Goal: Task Accomplishment & Management: Use online tool/utility

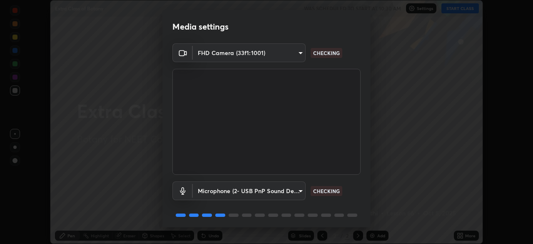
scroll to position [30, 0]
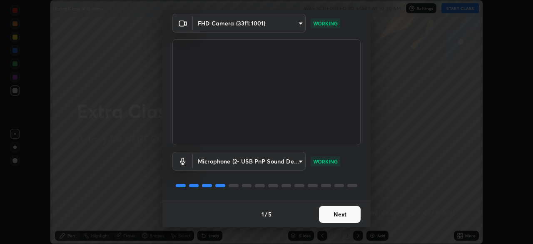
click at [334, 215] on button "Next" at bounding box center [340, 214] width 42 height 17
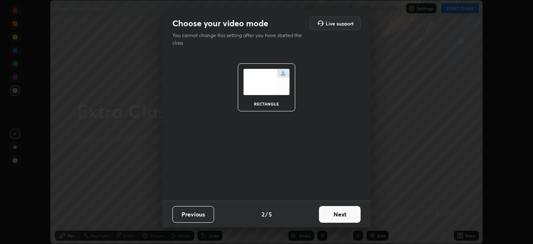
scroll to position [0, 0]
click at [343, 213] on button "Next" at bounding box center [340, 214] width 42 height 17
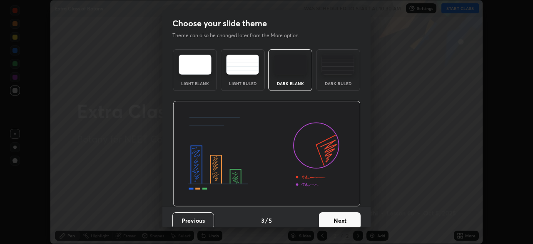
click at [336, 67] on img at bounding box center [338, 65] width 33 height 20
click at [339, 220] on button "Next" at bounding box center [340, 220] width 42 height 17
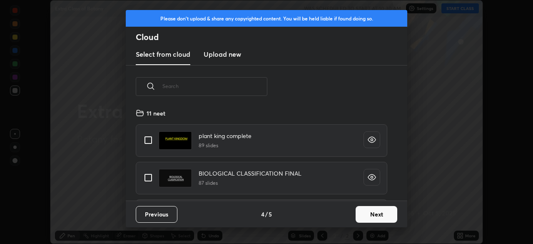
scroll to position [93, 268]
click at [382, 215] on button "Next" at bounding box center [377, 214] width 42 height 17
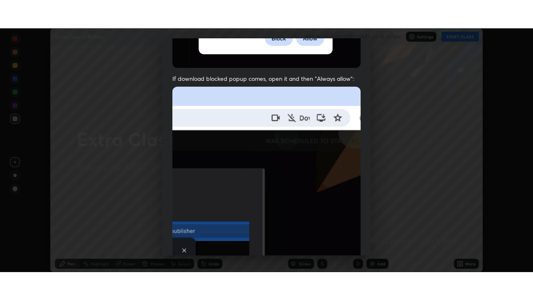
scroll to position [200, 0]
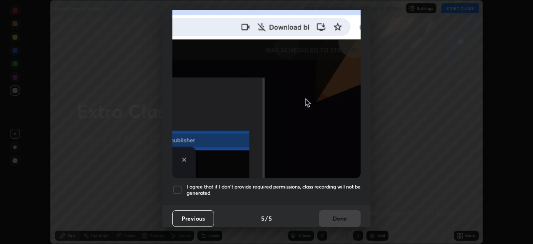
click at [180, 185] on div at bounding box center [178, 190] width 10 height 10
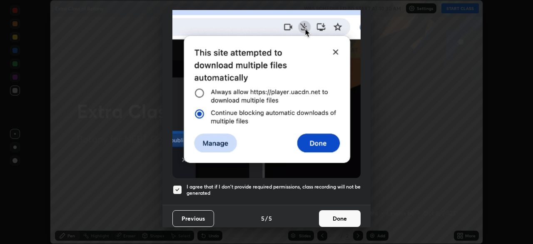
click at [338, 213] on button "Done" at bounding box center [340, 218] width 42 height 17
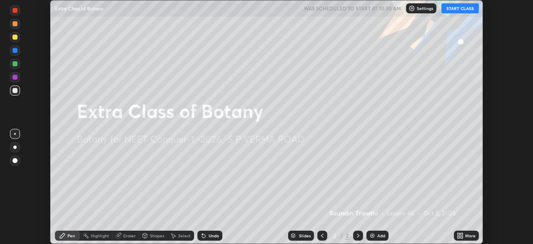
click at [462, 235] on icon at bounding box center [460, 235] width 7 height 7
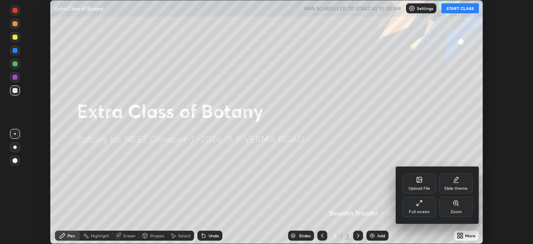
click at [421, 205] on icon at bounding box center [419, 203] width 7 height 7
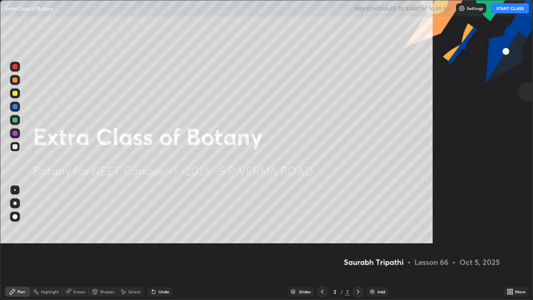
scroll to position [300, 533]
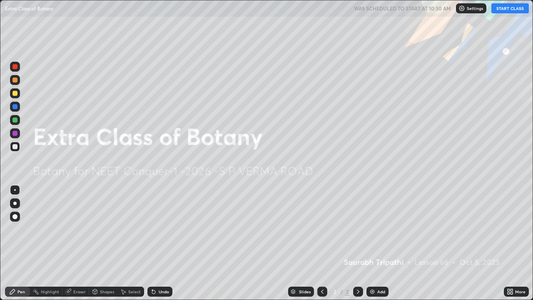
click at [381, 243] on div "Add" at bounding box center [382, 292] width 8 height 4
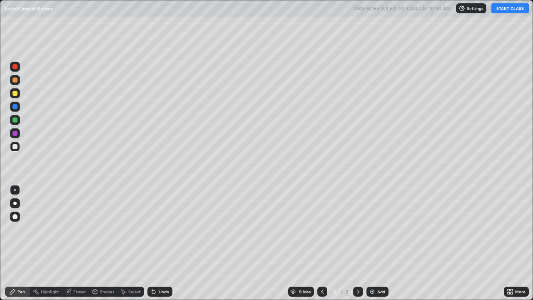
click at [19, 93] on div at bounding box center [15, 93] width 10 height 10
click at [15, 93] on div at bounding box center [15, 93] width 5 height 5
click at [18, 213] on div at bounding box center [15, 217] width 10 height 10
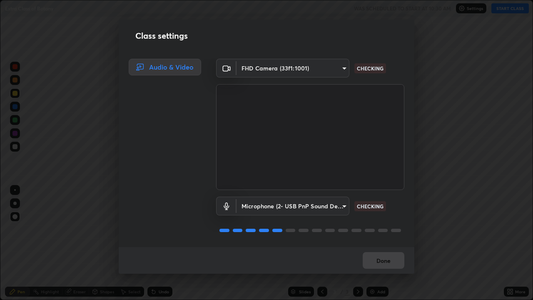
scroll to position [1, 0]
click at [368, 243] on button "Done" at bounding box center [384, 260] width 42 height 17
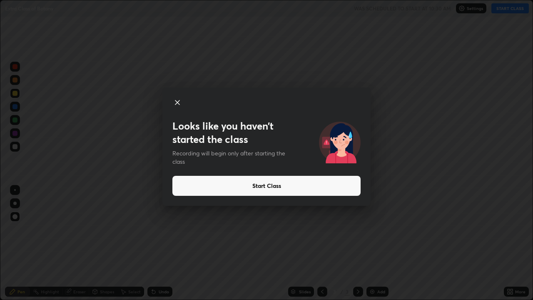
click at [325, 187] on button "Start Class" at bounding box center [267, 186] width 188 height 20
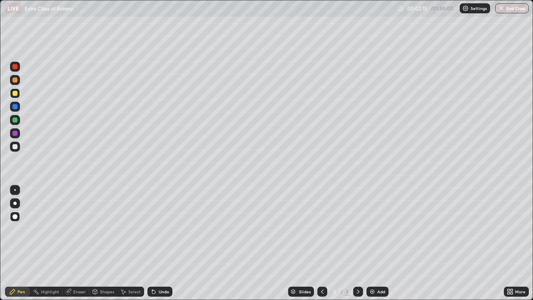
click at [76, 243] on div "Eraser" at bounding box center [79, 292] width 13 height 4
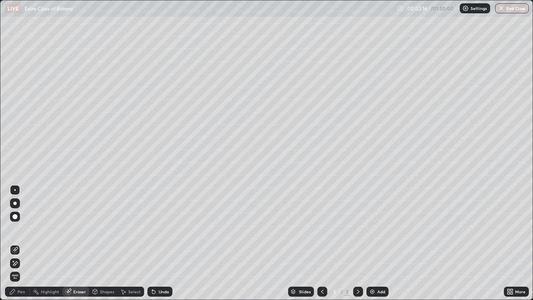
click at [15, 243] on span "Erase all" at bounding box center [14, 276] width 9 height 5
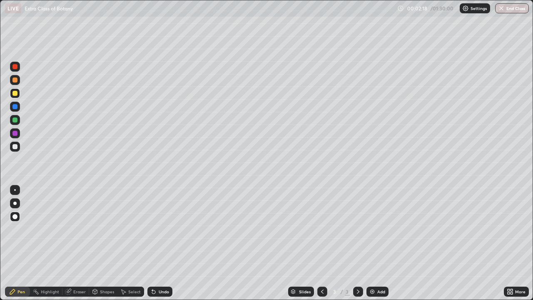
click at [15, 93] on div at bounding box center [15, 93] width 5 height 5
click at [15, 146] on div at bounding box center [15, 146] width 5 height 5
click at [17, 122] on div at bounding box center [15, 120] width 10 height 10
click at [14, 147] on div at bounding box center [15, 146] width 5 height 5
click at [18, 200] on div at bounding box center [15, 203] width 10 height 10
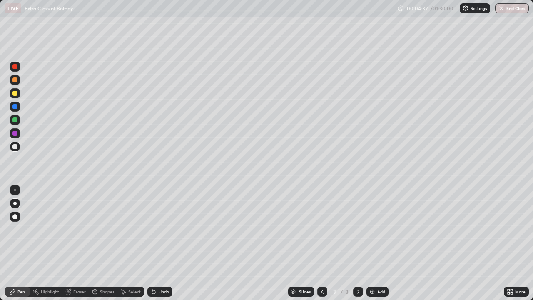
click at [133, 243] on div "Select" at bounding box center [131, 292] width 27 height 10
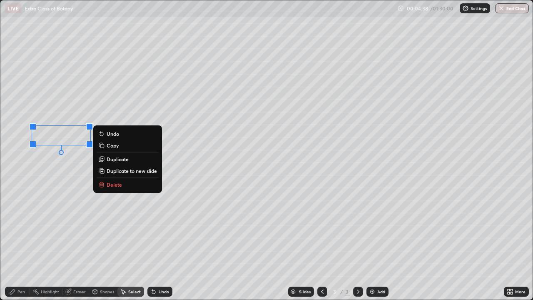
click at [160, 243] on div "Undo" at bounding box center [164, 292] width 10 height 4
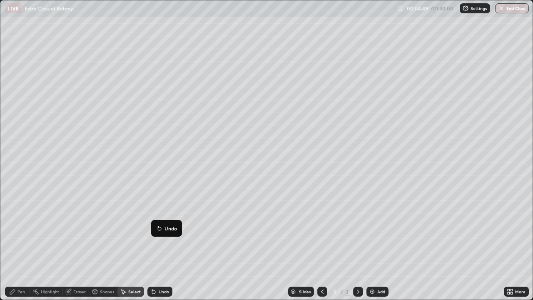
click at [21, 243] on div "Pen" at bounding box center [22, 292] width 8 height 4
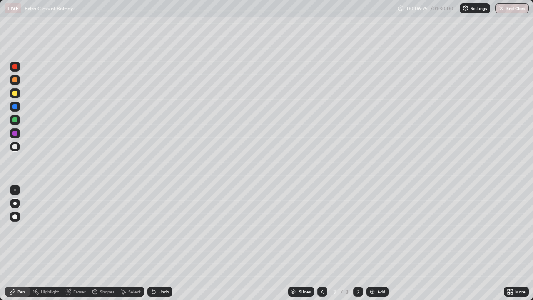
click at [104, 243] on div "Shapes" at bounding box center [107, 292] width 14 height 4
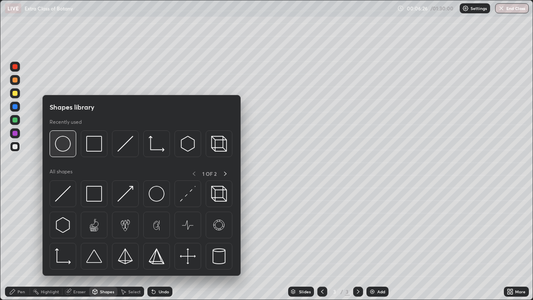
click at [64, 145] on img at bounding box center [63, 144] width 16 height 16
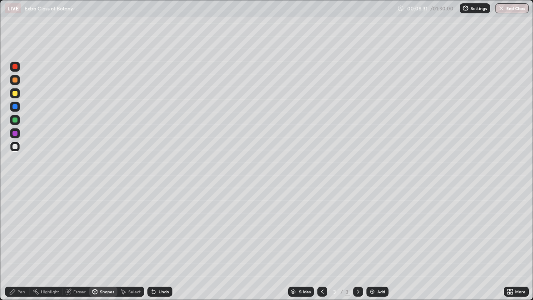
click at [20, 243] on div "Pen" at bounding box center [22, 292] width 8 height 4
click at [15, 203] on div at bounding box center [14, 203] width 3 height 3
click at [20, 94] on div at bounding box center [15, 93] width 10 height 10
click at [15, 203] on div at bounding box center [14, 203] width 3 height 3
click at [18, 130] on div at bounding box center [15, 133] width 10 height 10
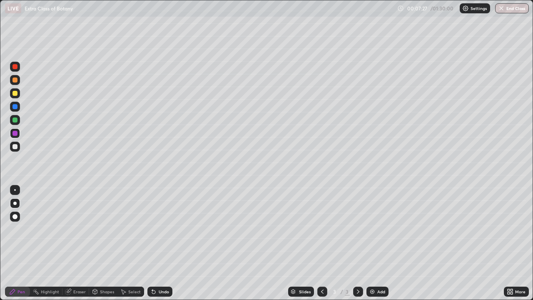
click at [15, 119] on div at bounding box center [15, 120] width 5 height 5
click at [381, 243] on div "Add" at bounding box center [382, 292] width 8 height 4
click at [321, 243] on icon at bounding box center [322, 291] width 7 height 7
click at [357, 243] on icon at bounding box center [358, 291] width 7 height 7
click at [80, 243] on div "Eraser" at bounding box center [79, 292] width 13 height 4
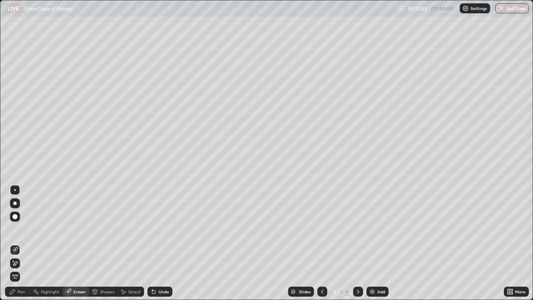
click at [16, 243] on icon at bounding box center [15, 249] width 5 height 4
click at [19, 243] on div "Pen" at bounding box center [17, 292] width 25 height 10
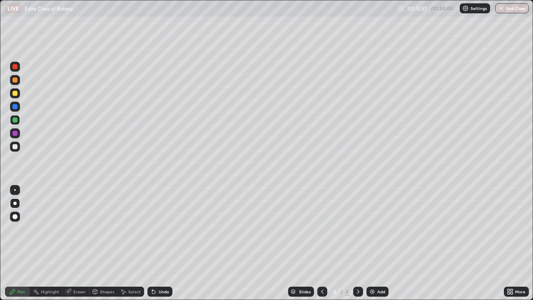
click at [15, 203] on div at bounding box center [14, 203] width 3 height 3
click at [18, 149] on div at bounding box center [15, 147] width 10 height 10
click at [16, 134] on div at bounding box center [15, 133] width 5 height 5
click at [322, 243] on icon at bounding box center [322, 291] width 7 height 7
click at [378, 243] on div "Add" at bounding box center [382, 292] width 8 height 4
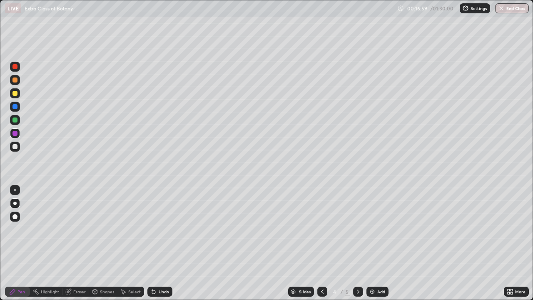
click at [17, 95] on div at bounding box center [15, 93] width 5 height 5
click at [18, 213] on div at bounding box center [15, 217] width 10 height 10
click at [15, 147] on div at bounding box center [15, 146] width 5 height 5
click at [161, 243] on div "Undo" at bounding box center [164, 292] width 10 height 4
click at [162, 243] on div "Undo" at bounding box center [164, 292] width 10 height 4
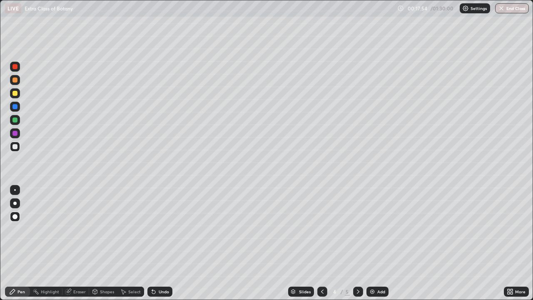
click at [15, 203] on div at bounding box center [14, 203] width 3 height 3
click at [16, 94] on div at bounding box center [15, 93] width 5 height 5
click at [16, 147] on div at bounding box center [15, 146] width 5 height 5
click at [15, 124] on div at bounding box center [15, 120] width 10 height 10
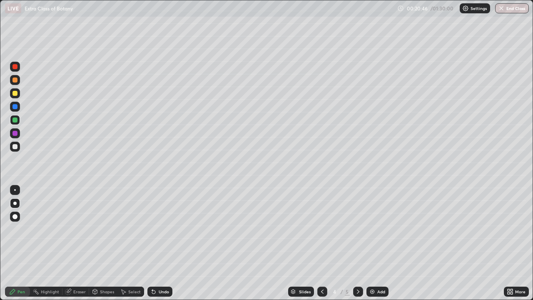
click at [13, 146] on div at bounding box center [15, 146] width 5 height 5
click at [16, 70] on div at bounding box center [15, 67] width 10 height 10
click at [13, 149] on div at bounding box center [15, 146] width 5 height 5
click at [164, 243] on div "Undo" at bounding box center [160, 292] width 25 height 10
click at [383, 243] on div "Add" at bounding box center [382, 292] width 8 height 4
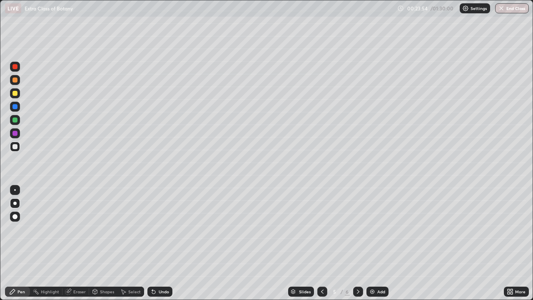
click at [14, 203] on div at bounding box center [14, 203] width 3 height 3
click at [15, 93] on div at bounding box center [15, 93] width 5 height 5
click at [159, 243] on div "Undo" at bounding box center [160, 292] width 25 height 10
click at [161, 243] on div "Undo" at bounding box center [164, 292] width 10 height 4
click at [163, 243] on div "Undo" at bounding box center [164, 292] width 10 height 4
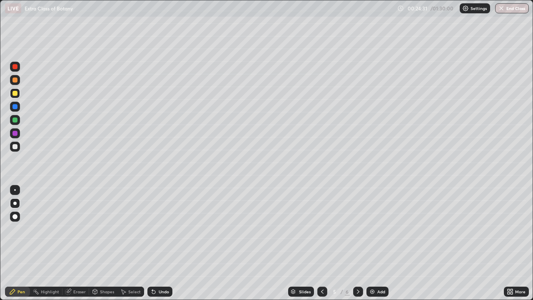
click at [163, 243] on div "Undo" at bounding box center [164, 292] width 10 height 4
click at [322, 243] on icon at bounding box center [322, 292] width 3 height 4
click at [358, 243] on icon at bounding box center [358, 291] width 7 height 7
click at [321, 243] on div at bounding box center [323, 292] width 10 height 10
click at [17, 134] on div at bounding box center [15, 133] width 5 height 5
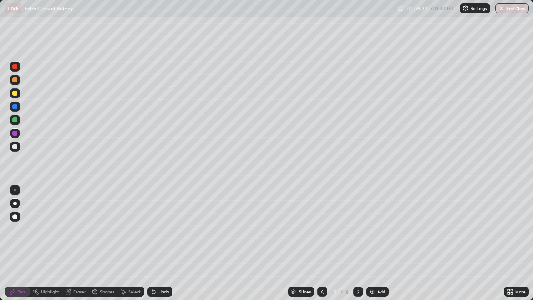
click at [15, 147] on div at bounding box center [15, 146] width 5 height 5
click at [356, 243] on icon at bounding box center [358, 291] width 7 height 7
click at [100, 243] on div "Shapes" at bounding box center [107, 292] width 14 height 4
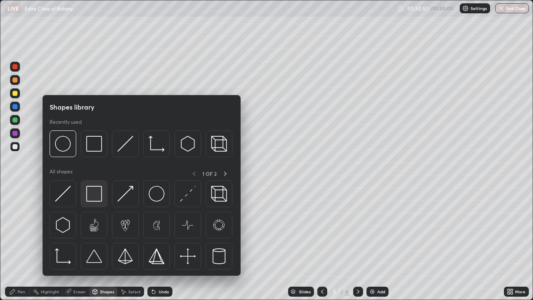
click at [92, 196] on img at bounding box center [94, 194] width 16 height 16
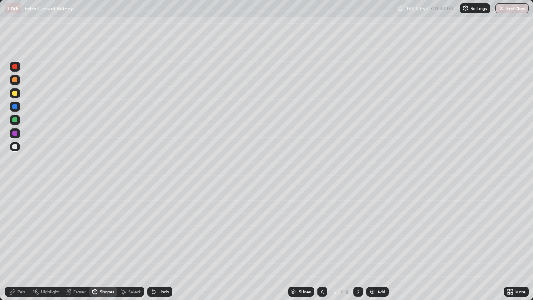
click at [17, 134] on div at bounding box center [15, 133] width 5 height 5
click at [22, 243] on div "Pen" at bounding box center [22, 292] width 8 height 4
click at [15, 202] on div at bounding box center [14, 203] width 3 height 3
click at [15, 146] on div at bounding box center [15, 146] width 5 height 5
click at [19, 96] on div at bounding box center [15, 93] width 10 height 10
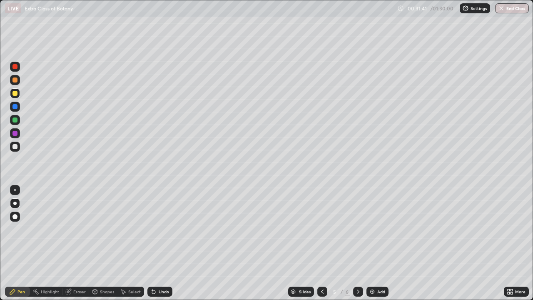
click at [100, 243] on div "Shapes" at bounding box center [107, 292] width 14 height 4
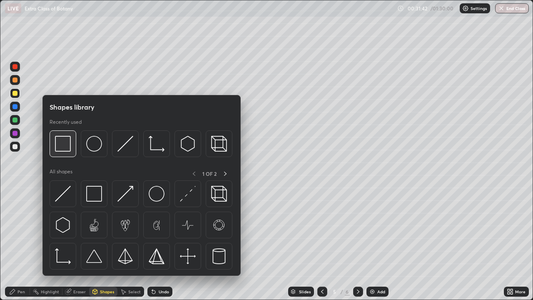
click at [68, 144] on img at bounding box center [63, 144] width 16 height 16
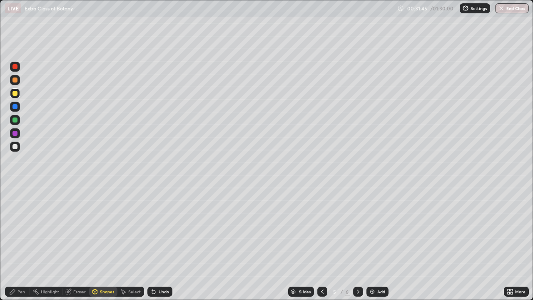
click at [13, 133] on div at bounding box center [15, 133] width 5 height 5
click at [23, 243] on div "Pen" at bounding box center [17, 292] width 25 height 10
click at [15, 203] on div at bounding box center [14, 203] width 3 height 3
click at [16, 118] on div at bounding box center [15, 120] width 5 height 5
click at [16, 95] on div at bounding box center [15, 93] width 5 height 5
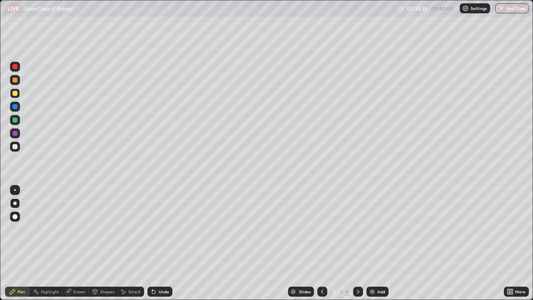
click at [98, 243] on div "Shapes" at bounding box center [103, 292] width 28 height 10
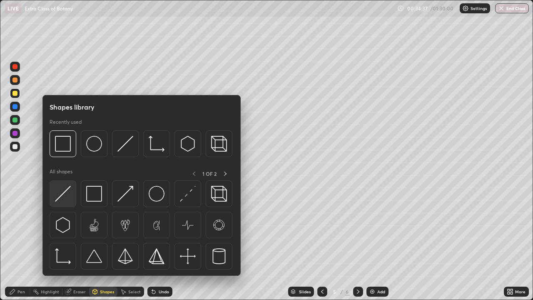
click at [65, 191] on img at bounding box center [63, 194] width 16 height 16
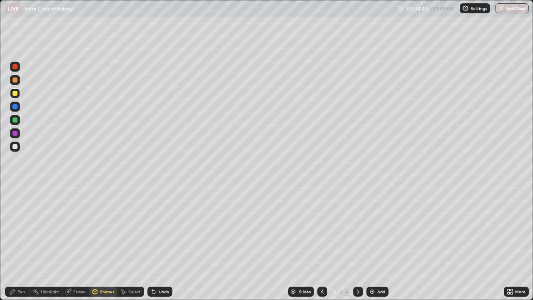
click at [25, 243] on div "Pen" at bounding box center [22, 292] width 8 height 4
click at [15, 203] on div at bounding box center [14, 203] width 3 height 3
click at [15, 147] on div at bounding box center [15, 146] width 5 height 5
click at [168, 243] on div "Undo" at bounding box center [160, 292] width 25 height 10
click at [168, 243] on div "Undo" at bounding box center [164, 292] width 10 height 4
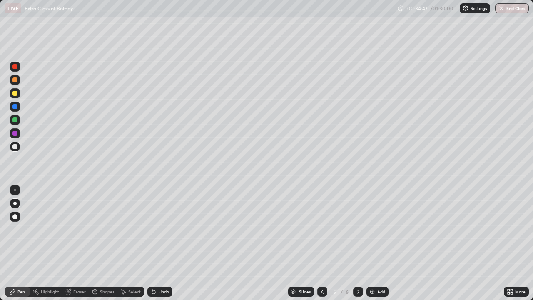
click at [163, 243] on div "Undo" at bounding box center [164, 292] width 10 height 4
click at [16, 98] on div at bounding box center [15, 93] width 10 height 10
click at [101, 243] on div "Shapes" at bounding box center [107, 292] width 14 height 4
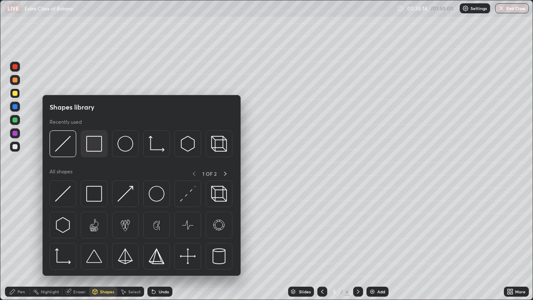
click at [90, 148] on img at bounding box center [94, 144] width 16 height 16
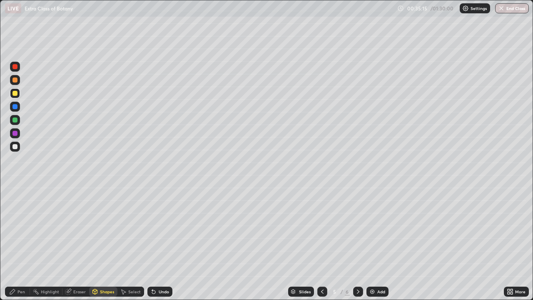
click at [16, 118] on div at bounding box center [15, 120] width 5 height 5
click at [15, 120] on div at bounding box center [15, 120] width 5 height 5
click at [16, 110] on div at bounding box center [15, 107] width 10 height 10
click at [18, 135] on div at bounding box center [15, 133] width 10 height 10
click at [17, 146] on div at bounding box center [15, 146] width 5 height 5
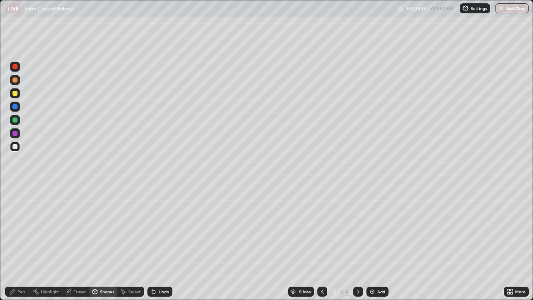
click at [105, 243] on div "Shapes" at bounding box center [107, 292] width 14 height 4
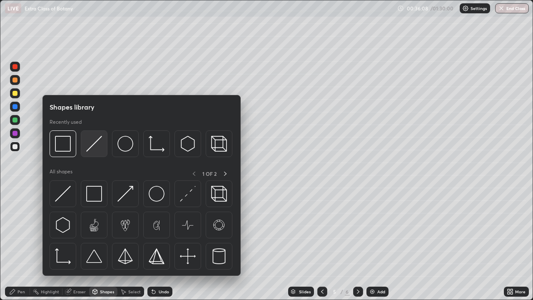
click at [95, 143] on img at bounding box center [94, 144] width 16 height 16
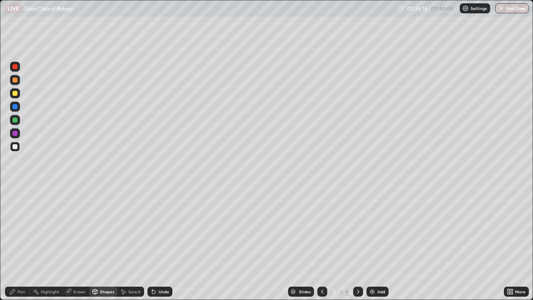
click at [24, 243] on div "Pen" at bounding box center [22, 292] width 8 height 4
click at [15, 93] on div at bounding box center [15, 93] width 5 height 5
click at [94, 243] on icon at bounding box center [95, 291] width 5 height 1
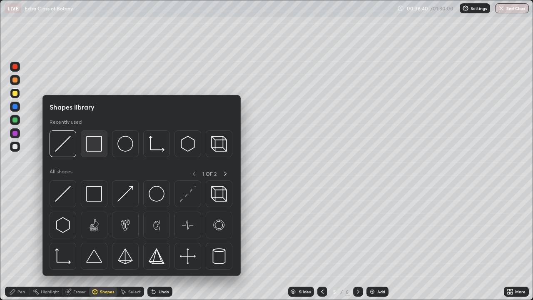
click at [91, 148] on img at bounding box center [94, 144] width 16 height 16
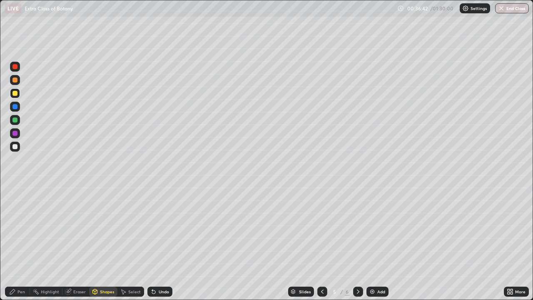
click at [15, 134] on div at bounding box center [15, 133] width 5 height 5
click at [22, 243] on div "Pen" at bounding box center [22, 292] width 8 height 4
click at [15, 203] on div at bounding box center [14, 203] width 3 height 3
click at [159, 243] on div "Undo" at bounding box center [164, 292] width 10 height 4
click at [19, 147] on div at bounding box center [15, 147] width 10 height 10
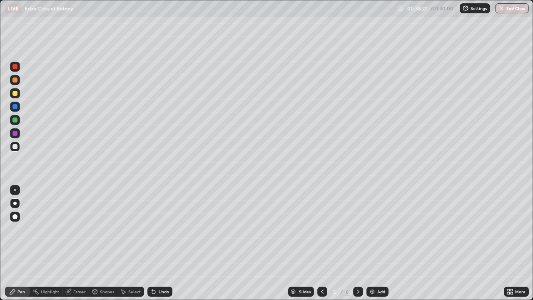
click at [77, 243] on div "Eraser" at bounding box center [79, 292] width 13 height 4
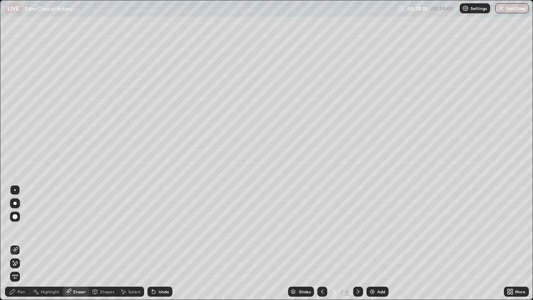
click at [16, 243] on icon at bounding box center [15, 263] width 5 height 4
click at [108, 243] on div "Shapes" at bounding box center [107, 292] width 14 height 4
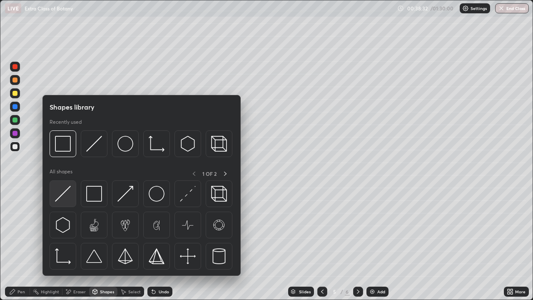
click at [61, 196] on img at bounding box center [63, 194] width 16 height 16
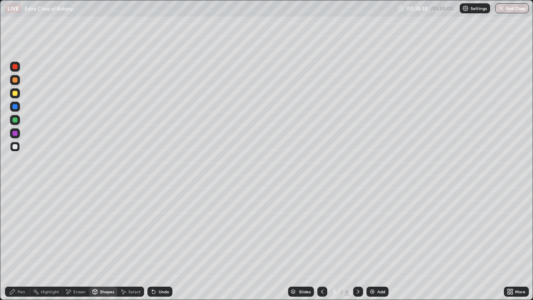
click at [25, 243] on div "Pen" at bounding box center [22, 292] width 8 height 4
click at [18, 147] on div at bounding box center [15, 147] width 10 height 10
click at [161, 243] on div "Undo" at bounding box center [164, 292] width 10 height 4
click at [18, 120] on div at bounding box center [15, 120] width 10 height 10
click at [100, 243] on div "Shapes" at bounding box center [107, 292] width 14 height 4
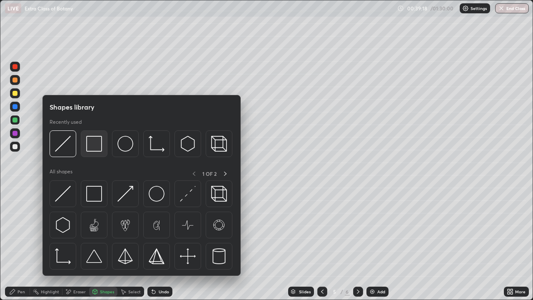
click at [90, 150] on img at bounding box center [94, 144] width 16 height 16
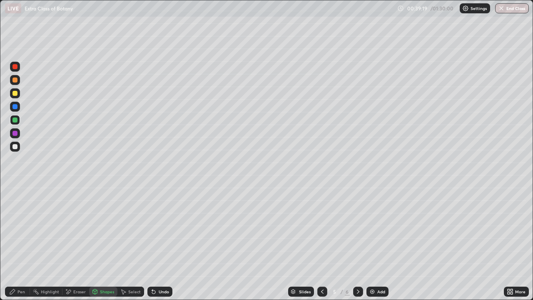
click at [14, 146] on div at bounding box center [15, 146] width 5 height 5
click at [15, 119] on div at bounding box center [15, 120] width 5 height 5
click at [17, 134] on div at bounding box center [15, 133] width 5 height 5
click at [21, 243] on div "Pen" at bounding box center [22, 292] width 8 height 4
click at [15, 202] on div at bounding box center [14, 203] width 3 height 3
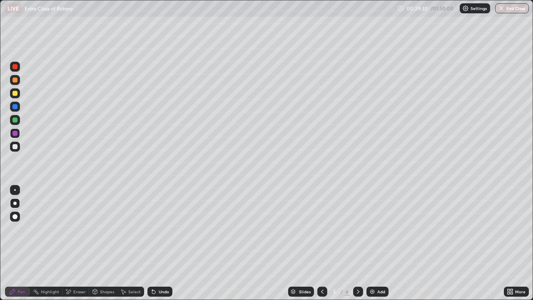
click at [15, 147] on div at bounding box center [15, 146] width 5 height 5
click at [162, 243] on div "Undo" at bounding box center [160, 292] width 25 height 10
click at [15, 93] on div at bounding box center [15, 93] width 5 height 5
click at [101, 243] on div "Shapes" at bounding box center [107, 292] width 14 height 4
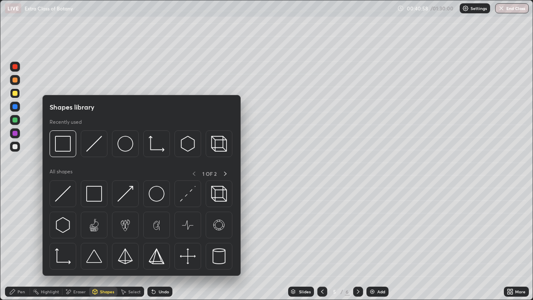
click at [16, 133] on div at bounding box center [15, 133] width 5 height 5
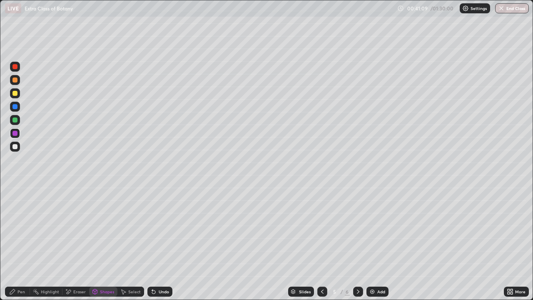
click at [24, 243] on div "Pen" at bounding box center [22, 292] width 8 height 4
click at [16, 148] on div at bounding box center [15, 146] width 5 height 5
click at [100, 243] on div "Shapes" at bounding box center [107, 292] width 14 height 4
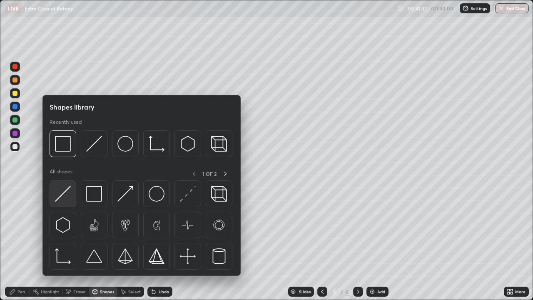
click at [62, 186] on img at bounding box center [63, 194] width 16 height 16
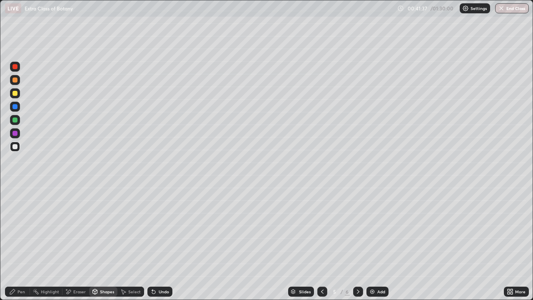
click at [20, 243] on div "Pen" at bounding box center [22, 292] width 8 height 4
click at [15, 190] on div at bounding box center [15, 190] width 2 height 2
click at [16, 67] on div at bounding box center [15, 66] width 5 height 5
click at [381, 243] on div "Add" at bounding box center [382, 292] width 8 height 4
click at [15, 203] on div at bounding box center [14, 203] width 3 height 3
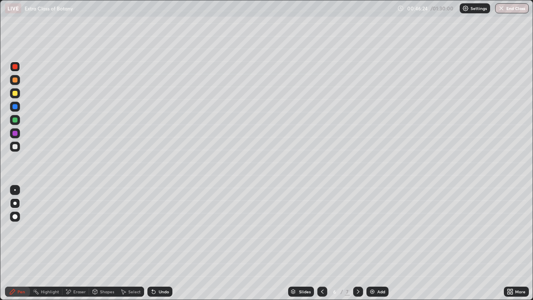
click at [162, 243] on div "Undo" at bounding box center [160, 292] width 25 height 10
click at [15, 147] on div at bounding box center [15, 146] width 5 height 5
click at [15, 92] on div at bounding box center [15, 93] width 5 height 5
click at [101, 243] on div "Shapes" at bounding box center [107, 292] width 14 height 4
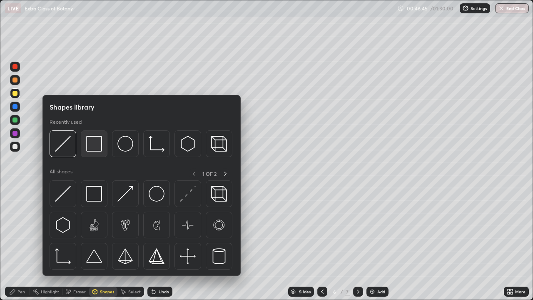
click at [95, 143] on img at bounding box center [94, 144] width 16 height 16
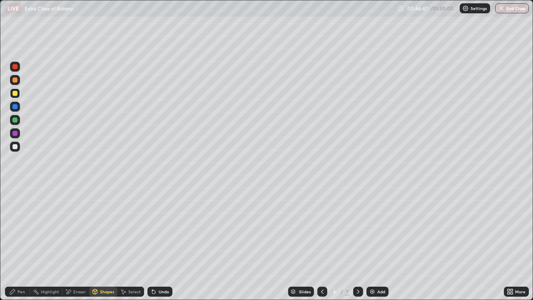
click at [15, 133] on div at bounding box center [15, 133] width 5 height 5
click at [22, 243] on div "Pen" at bounding box center [22, 292] width 8 height 4
click at [15, 92] on div at bounding box center [15, 93] width 5 height 5
click at [100, 243] on div "Shapes" at bounding box center [107, 292] width 14 height 4
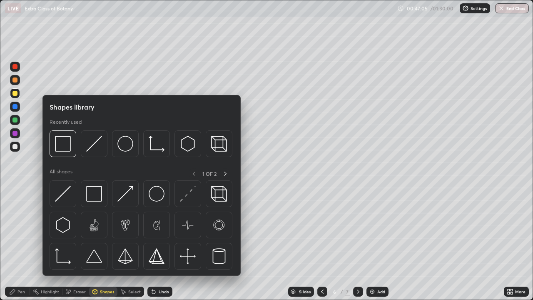
click at [16, 133] on div at bounding box center [15, 133] width 5 height 5
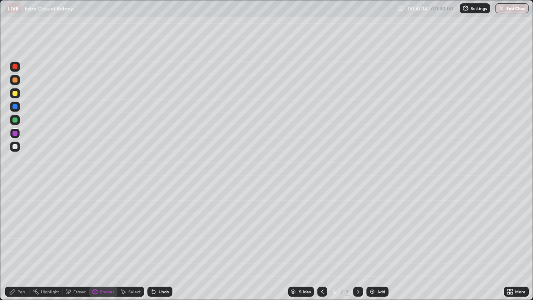
click at [15, 92] on div at bounding box center [15, 93] width 5 height 5
click at [19, 67] on div at bounding box center [15, 67] width 10 height 10
click at [22, 243] on div "Pen" at bounding box center [22, 292] width 8 height 4
click at [161, 243] on div "Undo" at bounding box center [164, 292] width 10 height 4
click at [100, 243] on div "Shapes" at bounding box center [103, 292] width 28 height 10
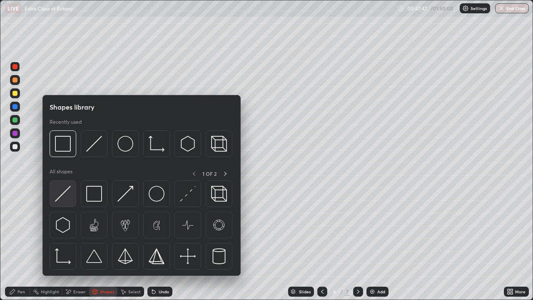
click at [62, 197] on img at bounding box center [63, 194] width 16 height 16
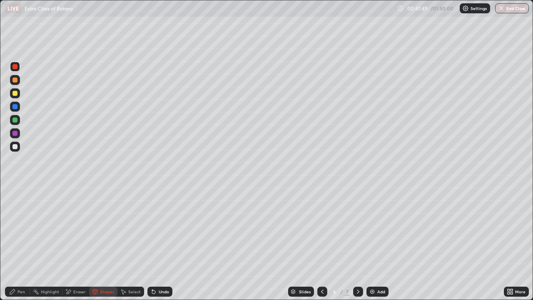
click at [161, 243] on div "Undo" at bounding box center [164, 292] width 10 height 4
click at [15, 78] on div at bounding box center [15, 80] width 5 height 5
click at [22, 243] on div "Pen" at bounding box center [22, 292] width 8 height 4
click at [15, 200] on div at bounding box center [15, 203] width 10 height 10
click at [16, 91] on div at bounding box center [15, 93] width 5 height 5
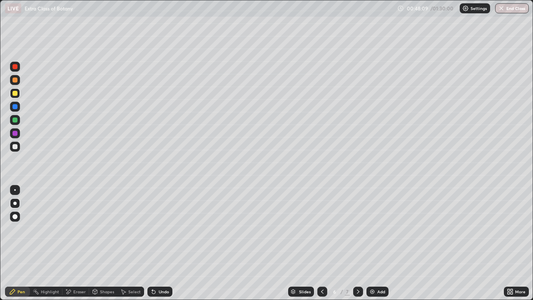
click at [16, 120] on div at bounding box center [15, 120] width 5 height 5
click at [76, 243] on div "Eraser" at bounding box center [76, 292] width 27 height 10
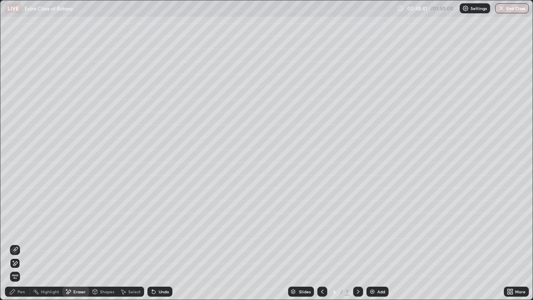
click at [18, 243] on div "Pen" at bounding box center [17, 292] width 25 height 10
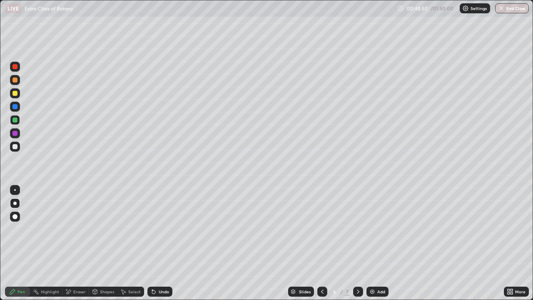
click at [103, 243] on div "Shapes" at bounding box center [107, 292] width 14 height 4
click at [76, 243] on div "Eraser" at bounding box center [79, 292] width 13 height 4
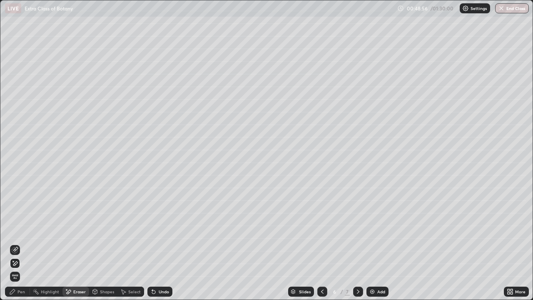
click at [24, 243] on div "Pen" at bounding box center [17, 292] width 25 height 10
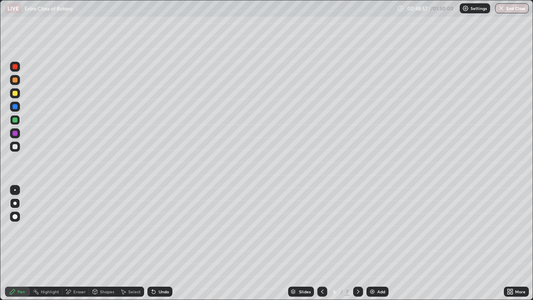
click at [14, 121] on div at bounding box center [15, 120] width 5 height 5
click at [15, 78] on div at bounding box center [15, 80] width 5 height 5
click at [160, 75] on button "Undo" at bounding box center [168, 79] width 24 height 10
click at [18, 81] on div at bounding box center [15, 80] width 10 height 10
click at [106, 243] on div "Shapes" at bounding box center [107, 292] width 14 height 4
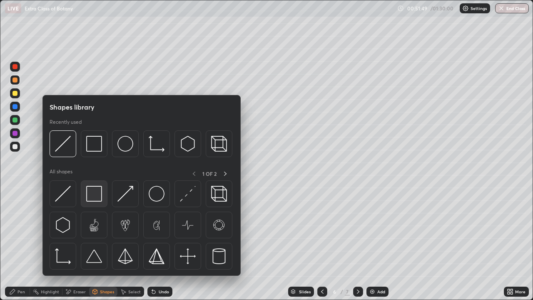
click at [93, 194] on img at bounding box center [94, 194] width 16 height 16
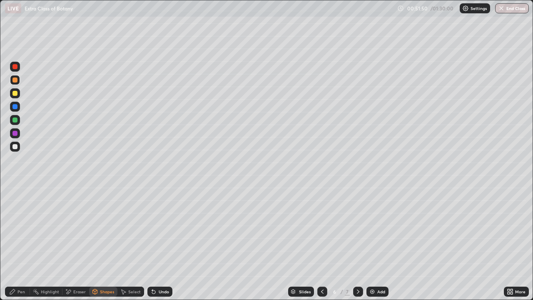
click at [17, 120] on div at bounding box center [15, 120] width 5 height 5
click at [17, 134] on div at bounding box center [15, 133] width 5 height 5
click at [15, 67] on div at bounding box center [15, 66] width 5 height 5
click at [161, 243] on div "Undo" at bounding box center [164, 292] width 10 height 4
click at [17, 67] on div at bounding box center [15, 66] width 5 height 5
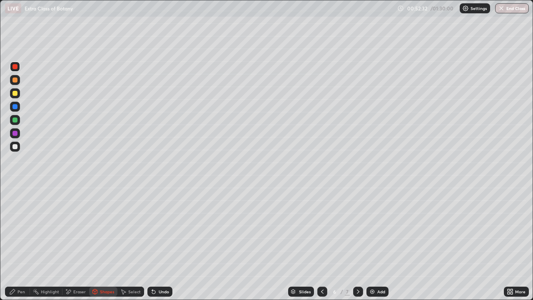
click at [160, 243] on div "Undo" at bounding box center [164, 292] width 10 height 4
click at [17, 243] on div "Pen" at bounding box center [17, 292] width 25 height 10
click at [21, 243] on div "Pen" at bounding box center [17, 292] width 25 height 10
click at [97, 243] on icon at bounding box center [95, 291] width 7 height 7
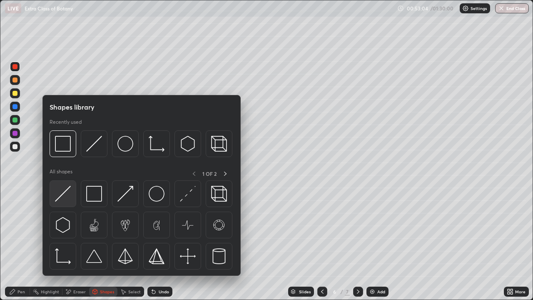
click at [66, 192] on img at bounding box center [63, 194] width 16 height 16
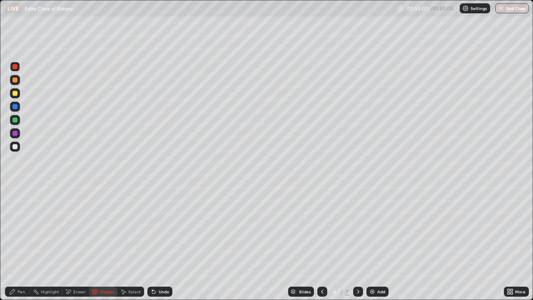
click at [160, 243] on div "Undo" at bounding box center [160, 292] width 25 height 10
click at [103, 243] on div "Shapes" at bounding box center [107, 292] width 14 height 4
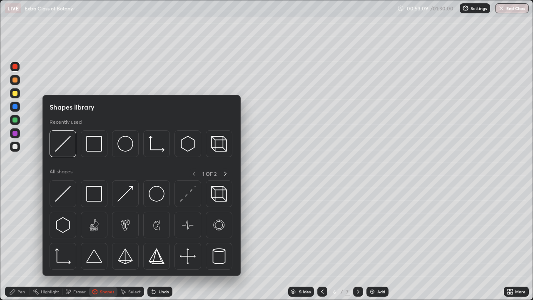
click at [17, 145] on div at bounding box center [15, 146] width 5 height 5
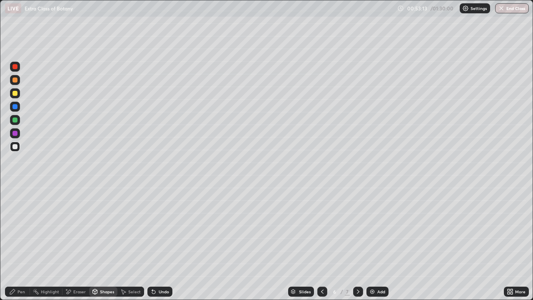
click at [25, 243] on div "Pen" at bounding box center [17, 292] width 25 height 10
click at [15, 203] on div at bounding box center [14, 203] width 3 height 3
click at [16, 93] on div at bounding box center [15, 93] width 5 height 5
click at [98, 243] on div "Shapes" at bounding box center [103, 292] width 28 height 10
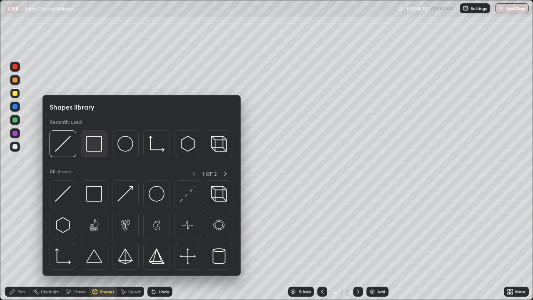
click at [93, 149] on img at bounding box center [94, 144] width 16 height 16
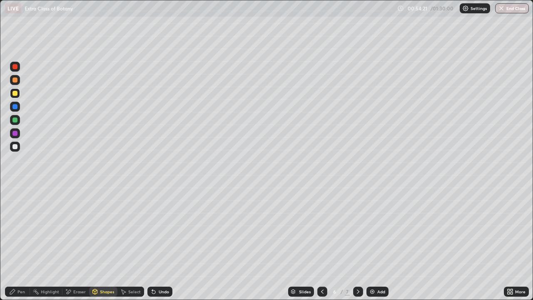
click at [18, 119] on div at bounding box center [15, 120] width 10 height 10
click at [15, 133] on div at bounding box center [15, 133] width 5 height 5
click at [164, 243] on div "Undo" at bounding box center [160, 292] width 25 height 10
click at [16, 92] on div at bounding box center [15, 93] width 5 height 5
click at [18, 243] on div "Pen" at bounding box center [22, 292] width 8 height 4
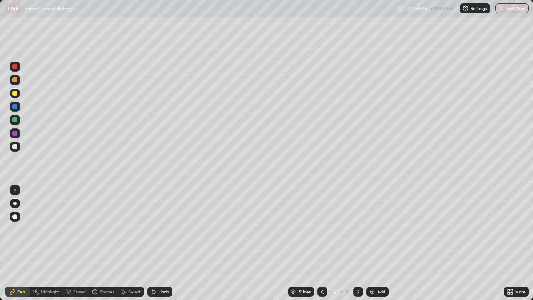
click at [15, 130] on div at bounding box center [15, 133] width 10 height 10
click at [97, 243] on icon at bounding box center [95, 291] width 7 height 7
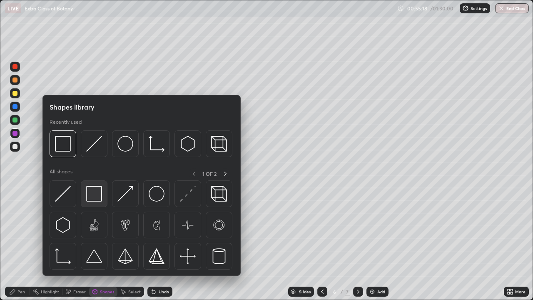
click at [95, 195] on img at bounding box center [94, 194] width 16 height 16
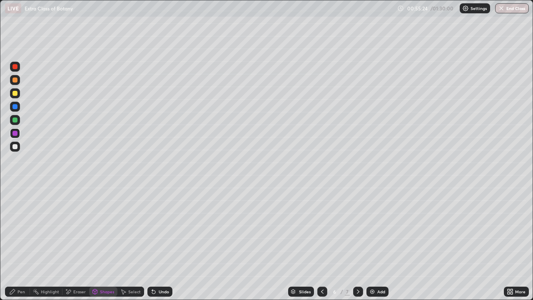
click at [18, 243] on div "Pen" at bounding box center [22, 292] width 8 height 4
click at [17, 69] on div at bounding box center [15, 67] width 10 height 10
click at [19, 118] on div at bounding box center [15, 120] width 10 height 10
click at [15, 93] on div at bounding box center [15, 93] width 5 height 5
click at [18, 134] on div at bounding box center [15, 133] width 10 height 10
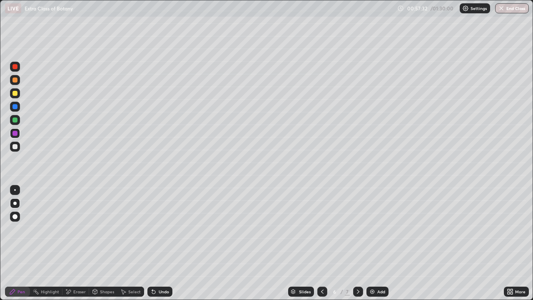
click at [163, 243] on div "Undo" at bounding box center [164, 292] width 10 height 4
click at [99, 243] on div "Shapes" at bounding box center [103, 292] width 28 height 10
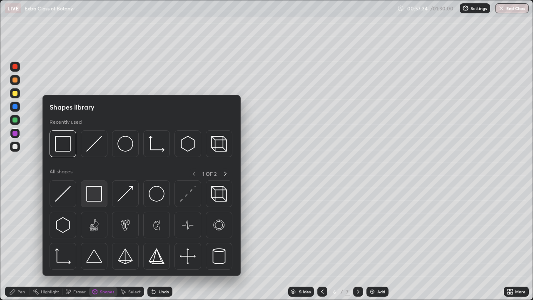
click at [91, 195] on img at bounding box center [94, 194] width 16 height 16
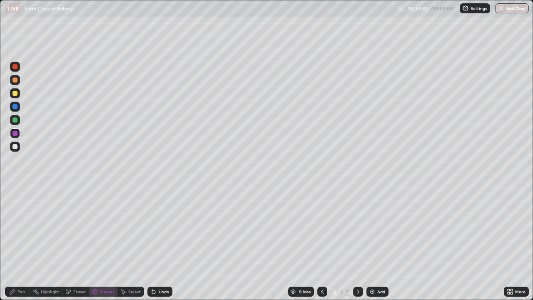
click at [15, 122] on div at bounding box center [15, 120] width 5 height 5
click at [165, 243] on div "Undo" at bounding box center [164, 292] width 10 height 4
click at [13, 122] on div at bounding box center [15, 120] width 5 height 5
click at [19, 243] on div "Pen" at bounding box center [17, 292] width 25 height 10
click at [14, 67] on div at bounding box center [15, 66] width 5 height 5
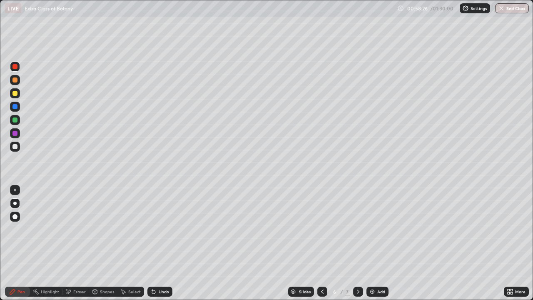
click at [129, 243] on div "Select" at bounding box center [134, 292] width 13 height 4
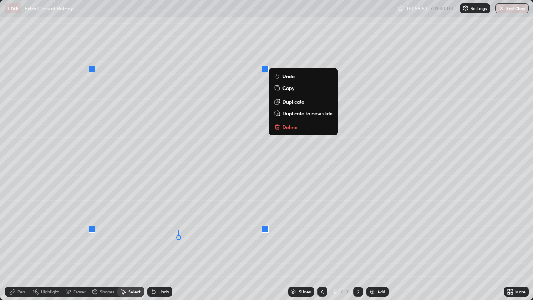
click at [52, 199] on div "0 ° Undo Copy Duplicate Duplicate to new slide Delete" at bounding box center [266, 149] width 533 height 299
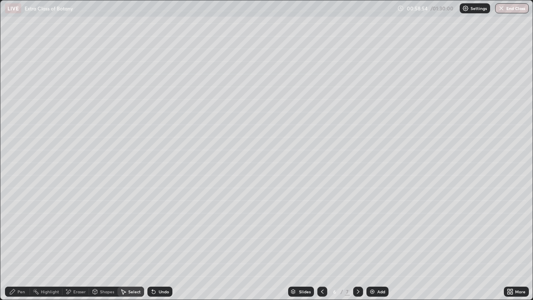
click at [20, 243] on div "Pen" at bounding box center [17, 292] width 25 height 10
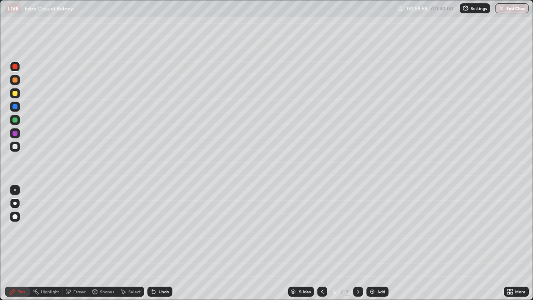
click at [166, 243] on div "Undo" at bounding box center [164, 292] width 10 height 4
click at [14, 93] on div at bounding box center [15, 93] width 5 height 5
click at [17, 70] on div at bounding box center [15, 67] width 10 height 10
click at [374, 243] on img at bounding box center [372, 291] width 7 height 7
click at [13, 92] on div at bounding box center [15, 93] width 5 height 5
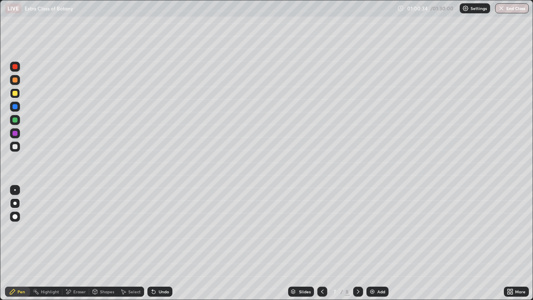
click at [161, 243] on div "Undo" at bounding box center [164, 292] width 10 height 4
click at [15, 145] on div at bounding box center [15, 146] width 5 height 5
click at [14, 119] on div at bounding box center [15, 120] width 5 height 5
click at [16, 147] on div at bounding box center [15, 146] width 5 height 5
click at [16, 120] on div at bounding box center [15, 120] width 5 height 5
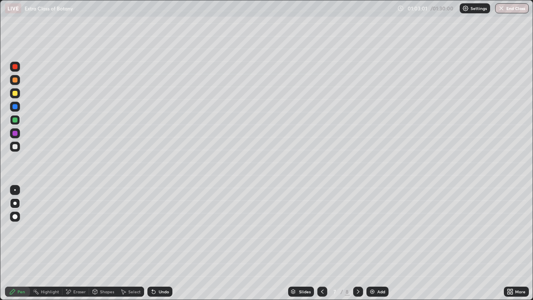
click at [162, 243] on div "Undo" at bounding box center [164, 292] width 10 height 4
click at [159, 243] on div "Undo" at bounding box center [164, 292] width 10 height 4
click at [160, 243] on div "Undo" at bounding box center [164, 292] width 10 height 4
click at [159, 243] on div "Undo" at bounding box center [164, 292] width 10 height 4
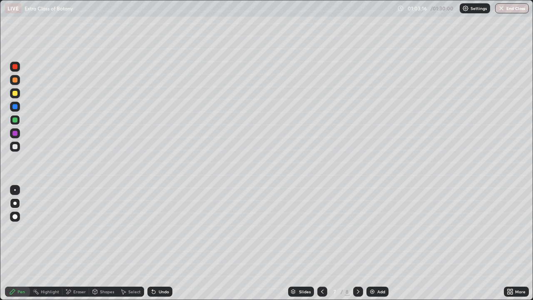
click at [14, 91] on div at bounding box center [15, 93] width 5 height 5
click at [17, 121] on div at bounding box center [15, 120] width 5 height 5
click at [16, 146] on div at bounding box center [15, 146] width 5 height 5
click at [321, 243] on icon at bounding box center [322, 291] width 7 height 7
click at [322, 243] on icon at bounding box center [322, 291] width 7 height 7
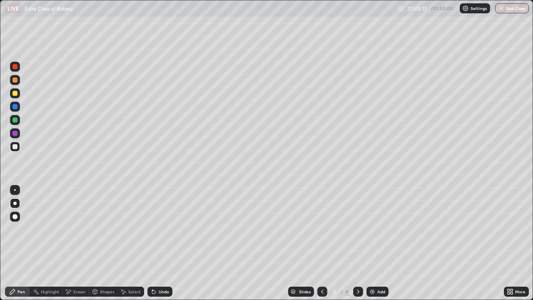
click at [358, 243] on icon at bounding box center [358, 291] width 7 height 7
click at [15, 120] on div at bounding box center [15, 120] width 5 height 5
click at [322, 243] on icon at bounding box center [322, 291] width 7 height 7
click at [358, 243] on icon at bounding box center [358, 292] width 3 height 4
click at [323, 243] on icon at bounding box center [322, 291] width 7 height 7
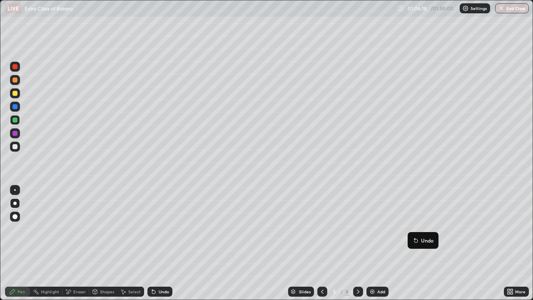
click at [358, 243] on icon at bounding box center [358, 291] width 7 height 7
click at [16, 120] on div at bounding box center [15, 120] width 5 height 5
click at [358, 243] on icon at bounding box center [358, 292] width 3 height 4
click at [378, 243] on div "Add" at bounding box center [382, 292] width 8 height 4
click at [19, 148] on div at bounding box center [15, 147] width 10 height 10
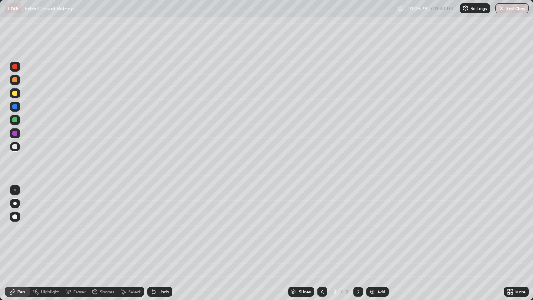
click at [16, 119] on div at bounding box center [15, 120] width 5 height 5
click at [358, 243] on icon at bounding box center [358, 292] width 3 height 4
click at [322, 243] on icon at bounding box center [322, 291] width 7 height 7
click at [358, 243] on icon at bounding box center [358, 291] width 7 height 7
click at [378, 243] on div "Add" at bounding box center [378, 292] width 22 height 10
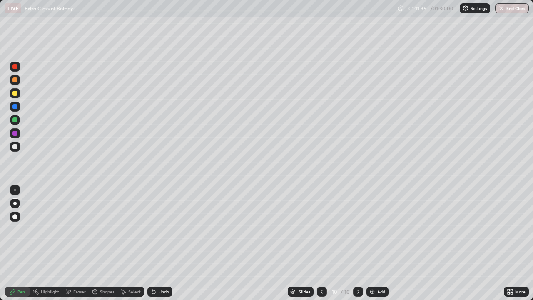
click at [17, 218] on div at bounding box center [15, 217] width 10 height 10
click at [17, 95] on div at bounding box center [15, 93] width 5 height 5
click at [163, 243] on div "Undo" at bounding box center [160, 292] width 25 height 10
click at [98, 243] on div "Shapes" at bounding box center [103, 292] width 28 height 10
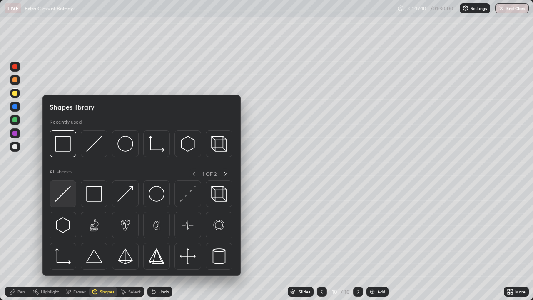
click at [68, 188] on img at bounding box center [63, 194] width 16 height 16
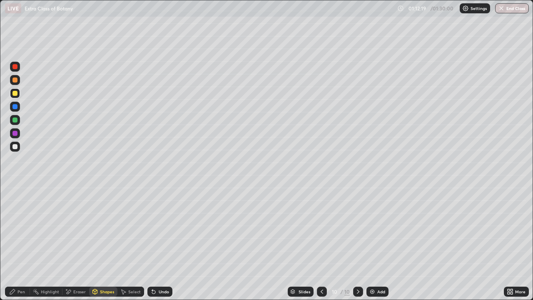
click at [21, 243] on div "Pen" at bounding box center [22, 292] width 8 height 4
click at [16, 202] on div at bounding box center [14, 203] width 3 height 3
click at [15, 93] on div at bounding box center [15, 93] width 5 height 5
click at [15, 147] on div at bounding box center [15, 146] width 5 height 5
click at [518, 8] on button "End Class" at bounding box center [513, 8] width 34 height 10
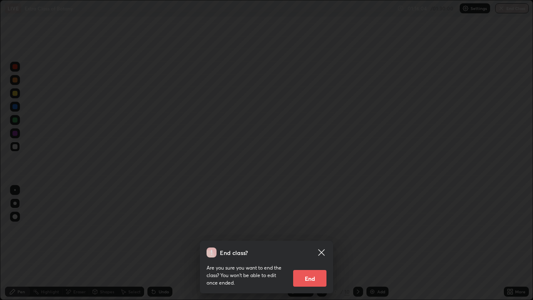
click at [316, 243] on button "End" at bounding box center [309, 278] width 33 height 17
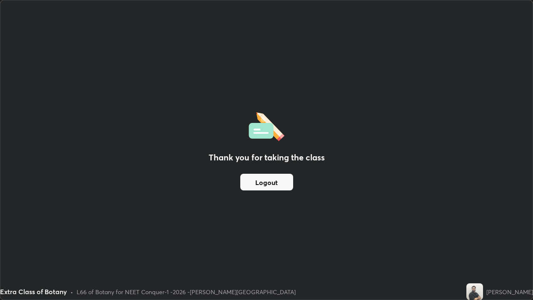
click at [274, 180] on button "Logout" at bounding box center [266, 182] width 53 height 17
